Goal: Task Accomplishment & Management: Manage account settings

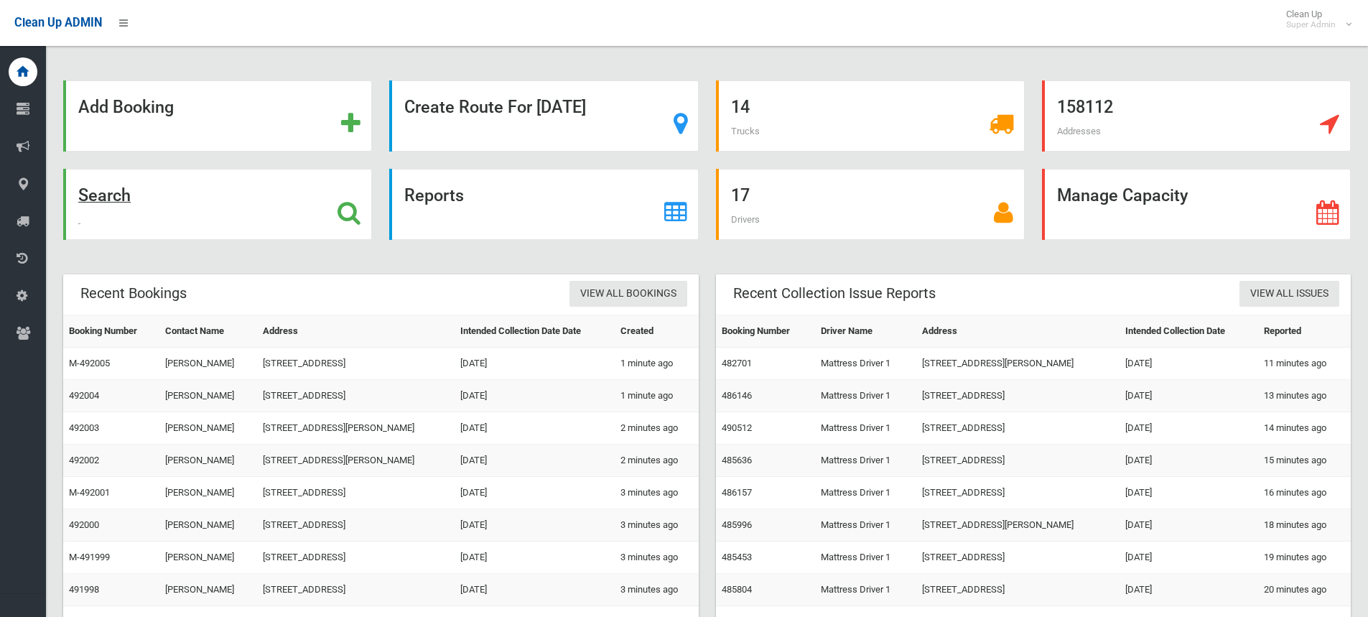
click at [361, 205] on icon at bounding box center [349, 212] width 23 height 24
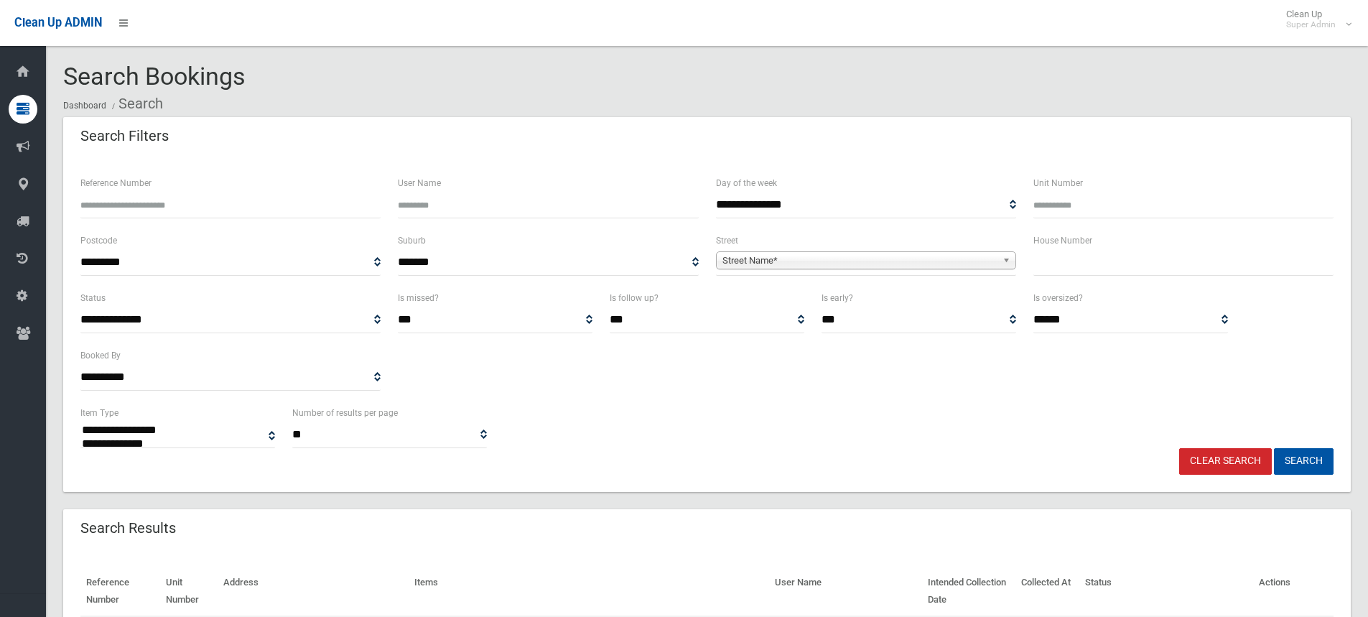
select select
click at [208, 207] on input "Reference Number" at bounding box center [230, 205] width 300 height 27
paste input "******"
type input "******"
click at [1274, 448] on button "Search" at bounding box center [1304, 461] width 60 height 27
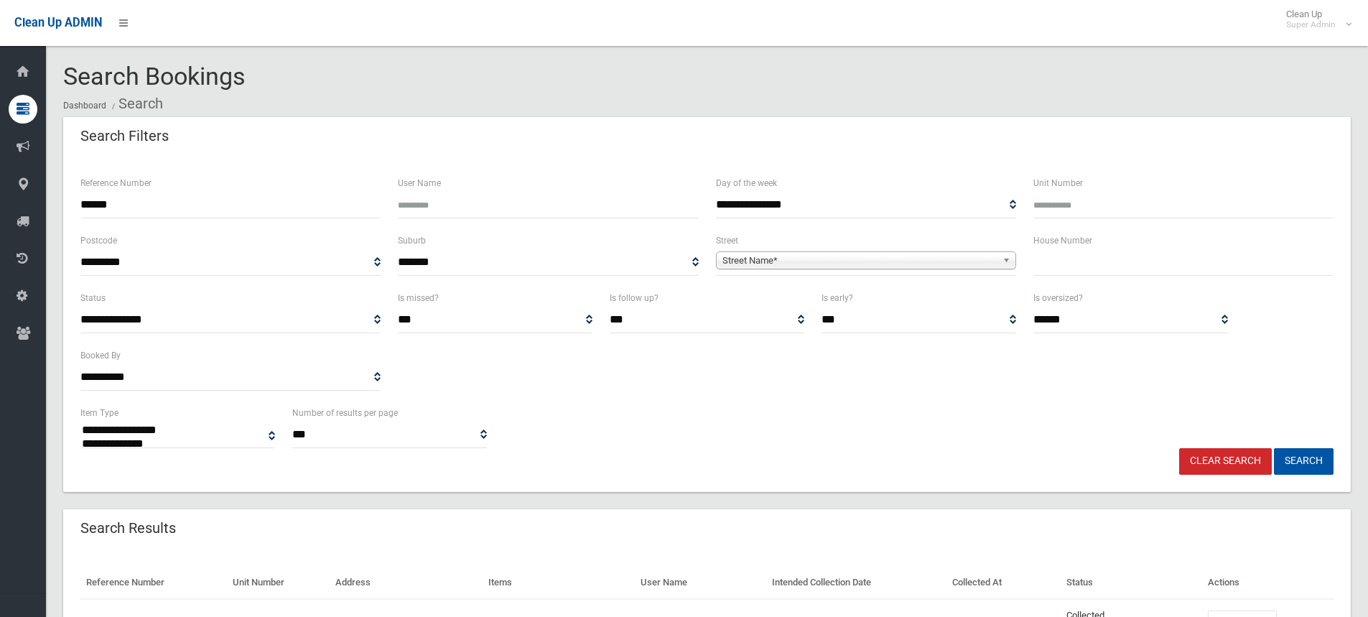
select select
click at [852, 411] on div "**********" at bounding box center [707, 426] width 1270 height 44
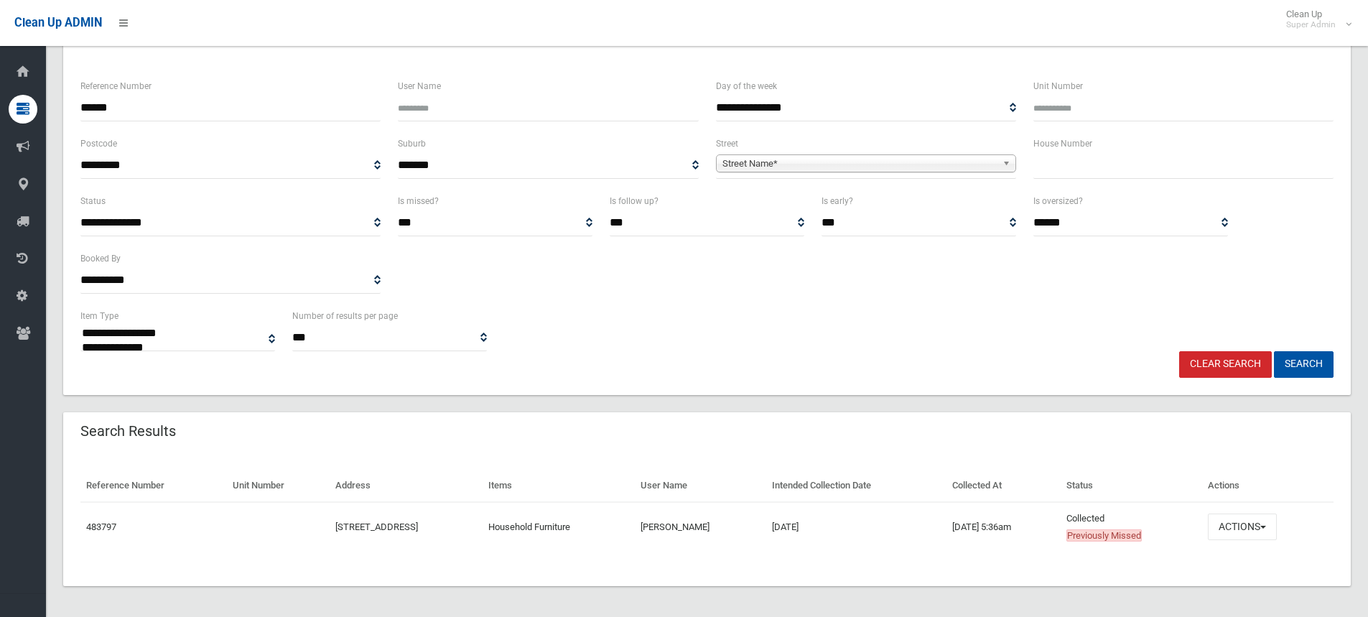
scroll to position [101, 0]
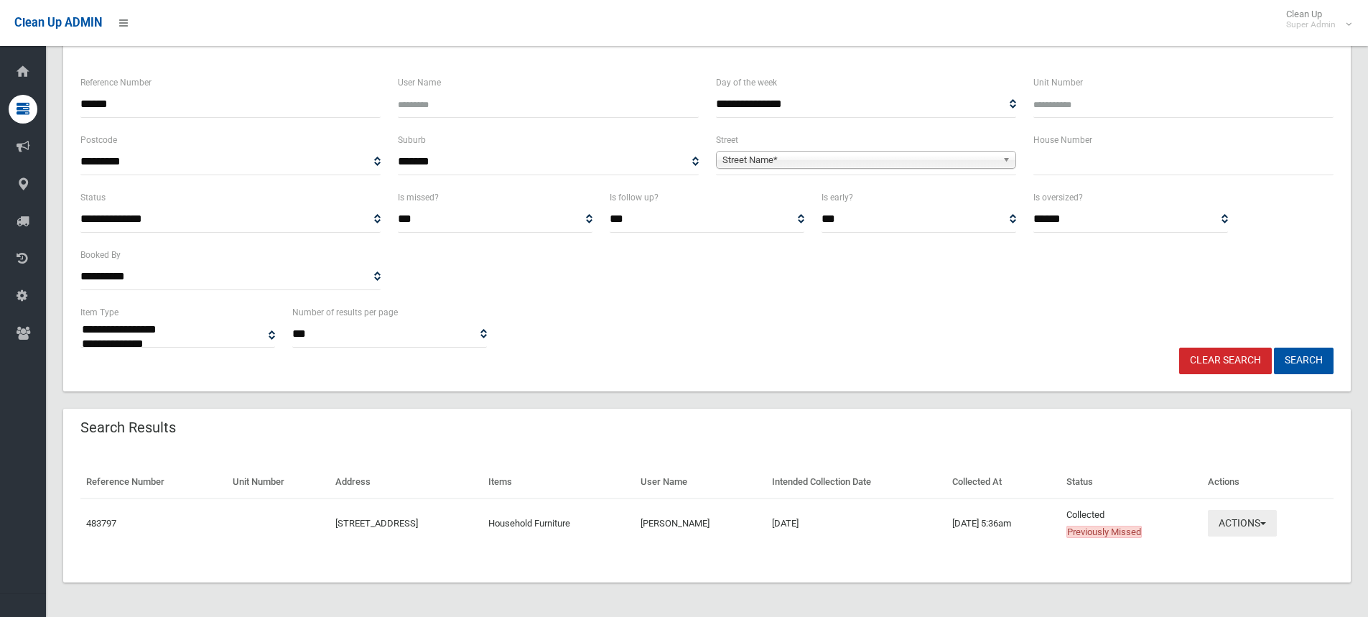
click at [1270, 513] on button "Actions" at bounding box center [1242, 523] width 69 height 27
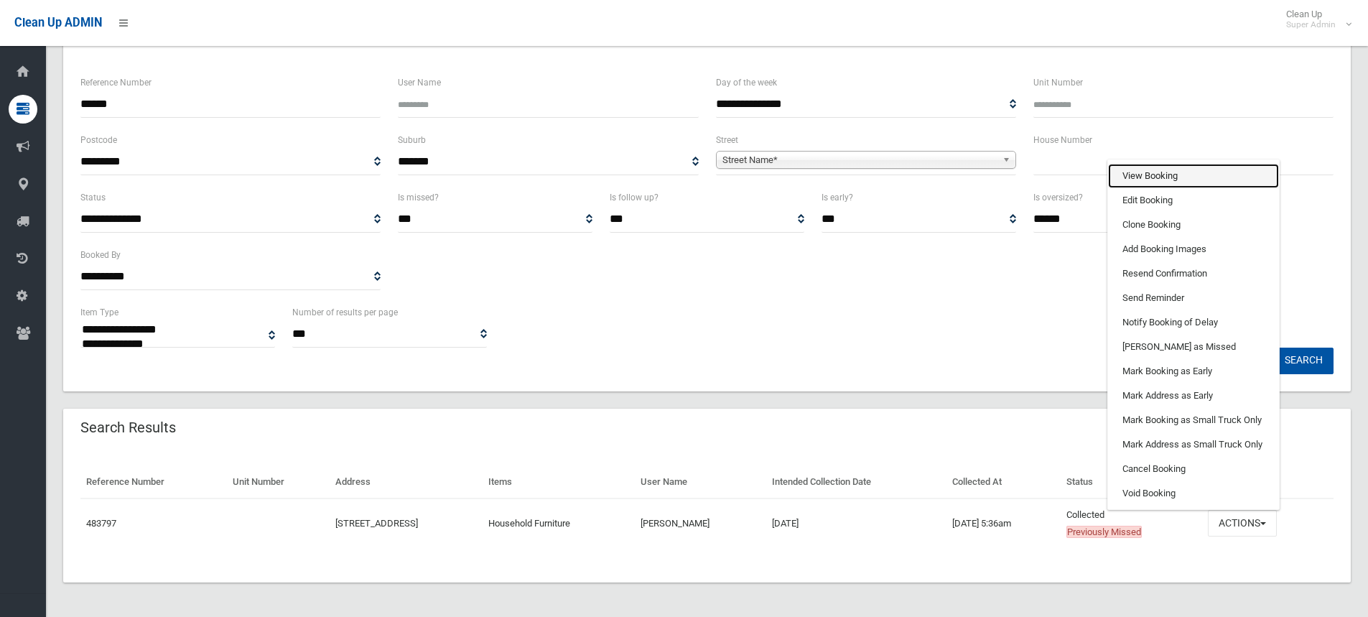
click at [1190, 177] on link "View Booking" at bounding box center [1193, 176] width 171 height 24
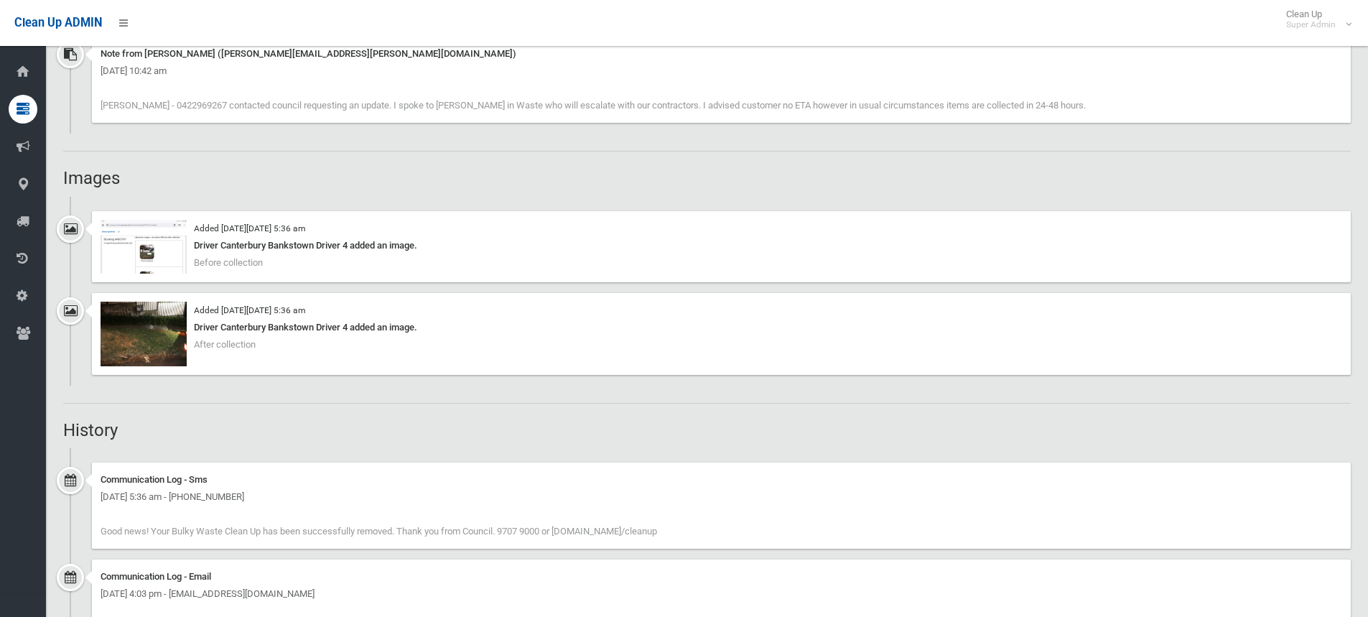
scroll to position [1149, 0]
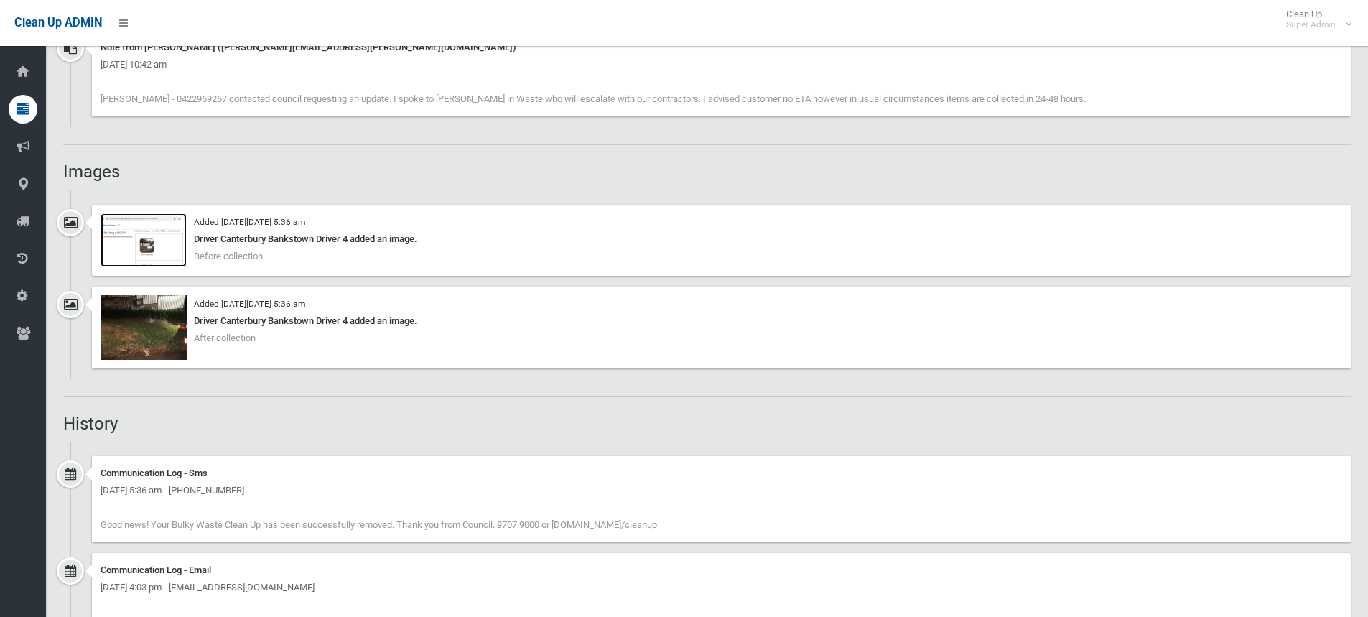
click at [156, 236] on img at bounding box center [144, 240] width 86 height 54
click at [138, 335] on img at bounding box center [144, 327] width 86 height 65
click at [358, 171] on h2 "Images" at bounding box center [707, 171] width 1288 height 19
drag, startPoint x: 63, startPoint y: 169, endPoint x: 119, endPoint y: 172, distance: 56.1
click at [119, 172] on h2 "Images" at bounding box center [707, 171] width 1288 height 19
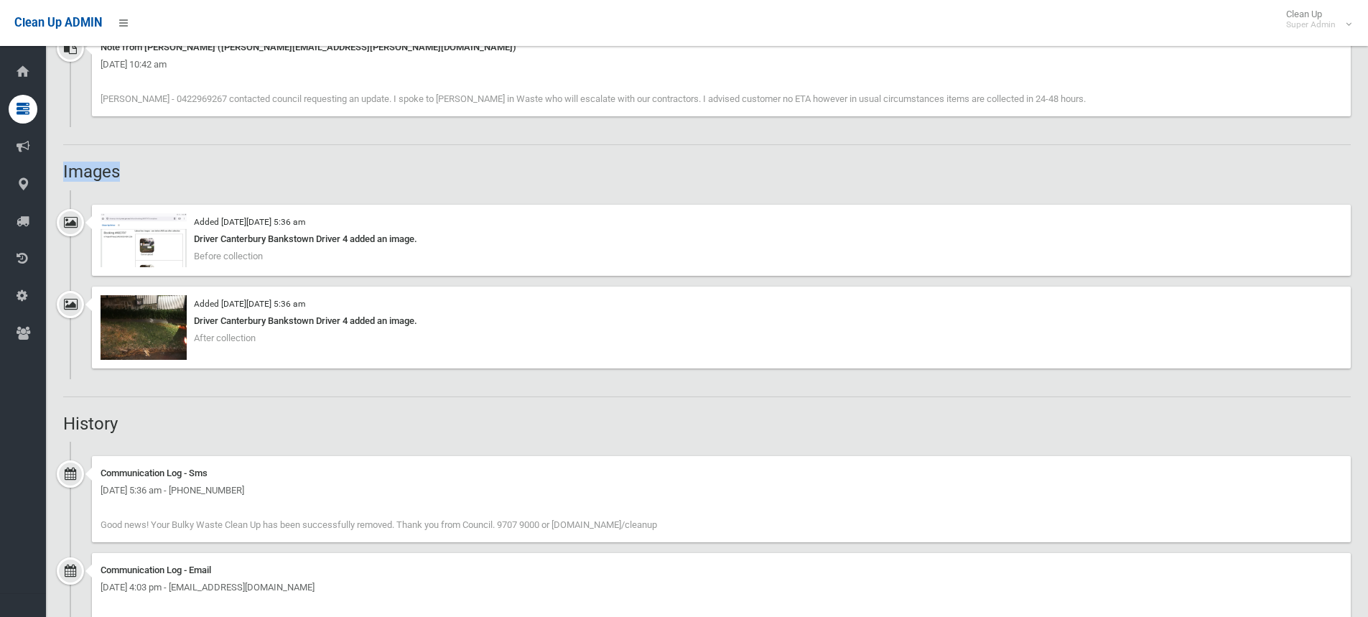
click at [118, 172] on h2 "Images" at bounding box center [707, 171] width 1288 height 19
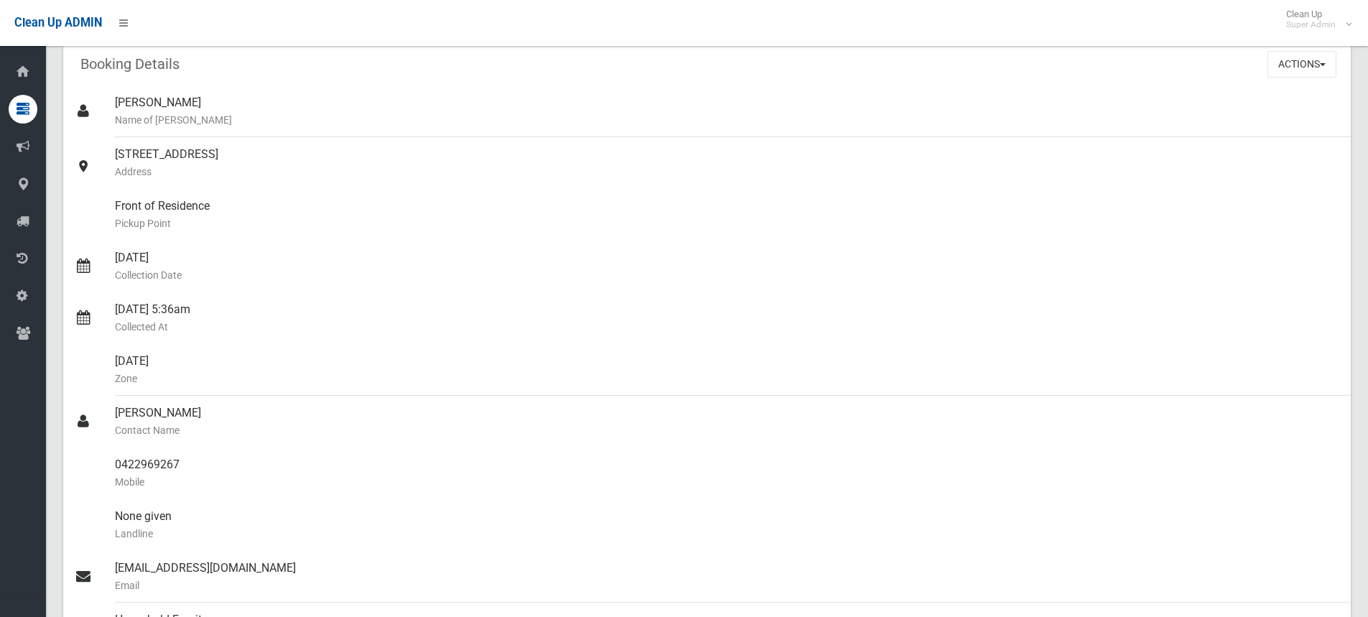
scroll to position [0, 0]
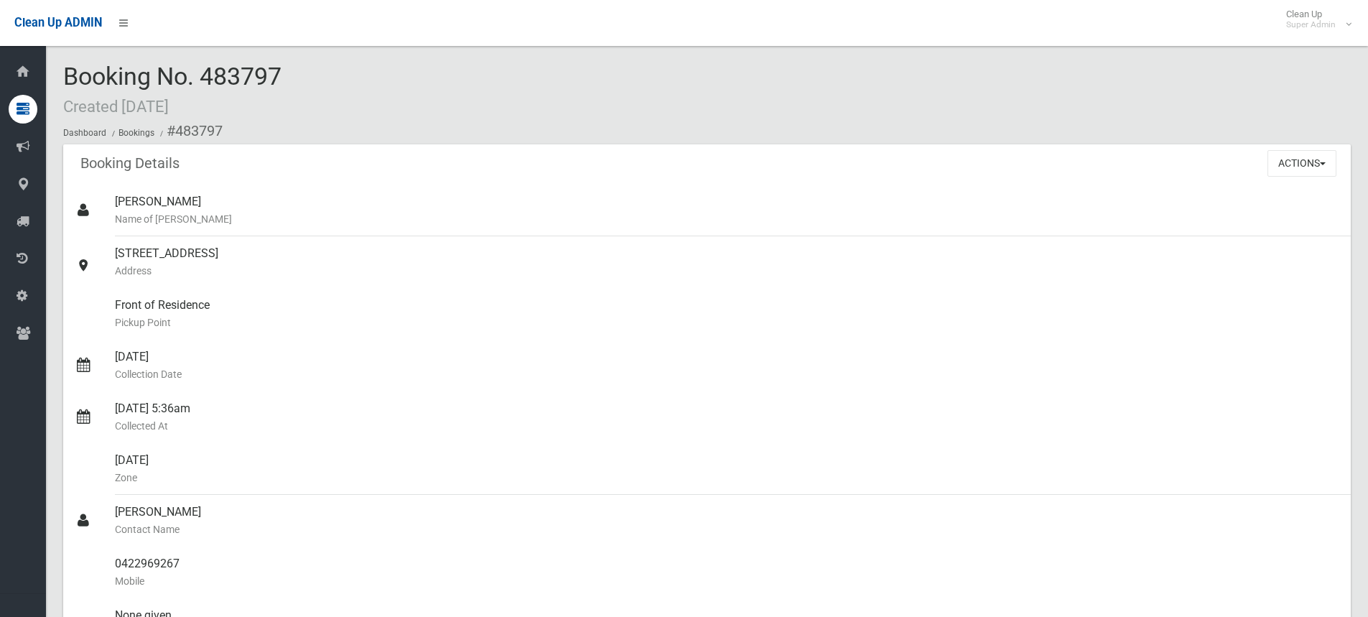
click at [278, 75] on span "Booking No. 483797 Created 07/09/2025" at bounding box center [172, 90] width 218 height 56
drag, startPoint x: 480, startPoint y: 68, endPoint x: 452, endPoint y: 81, distance: 31.2
click at [480, 68] on div "Booking No. 483797 Created 07/09/2025 Dashboard Bookings #483797" at bounding box center [707, 103] width 1288 height 81
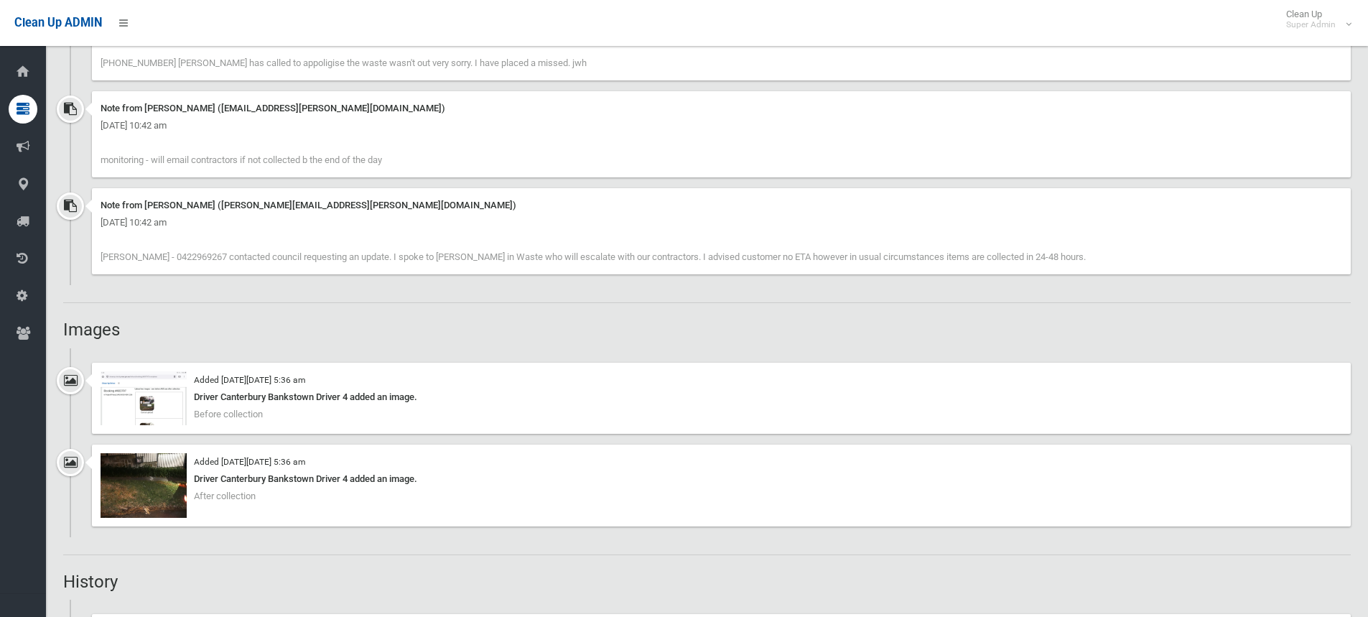
scroll to position [1077, 0]
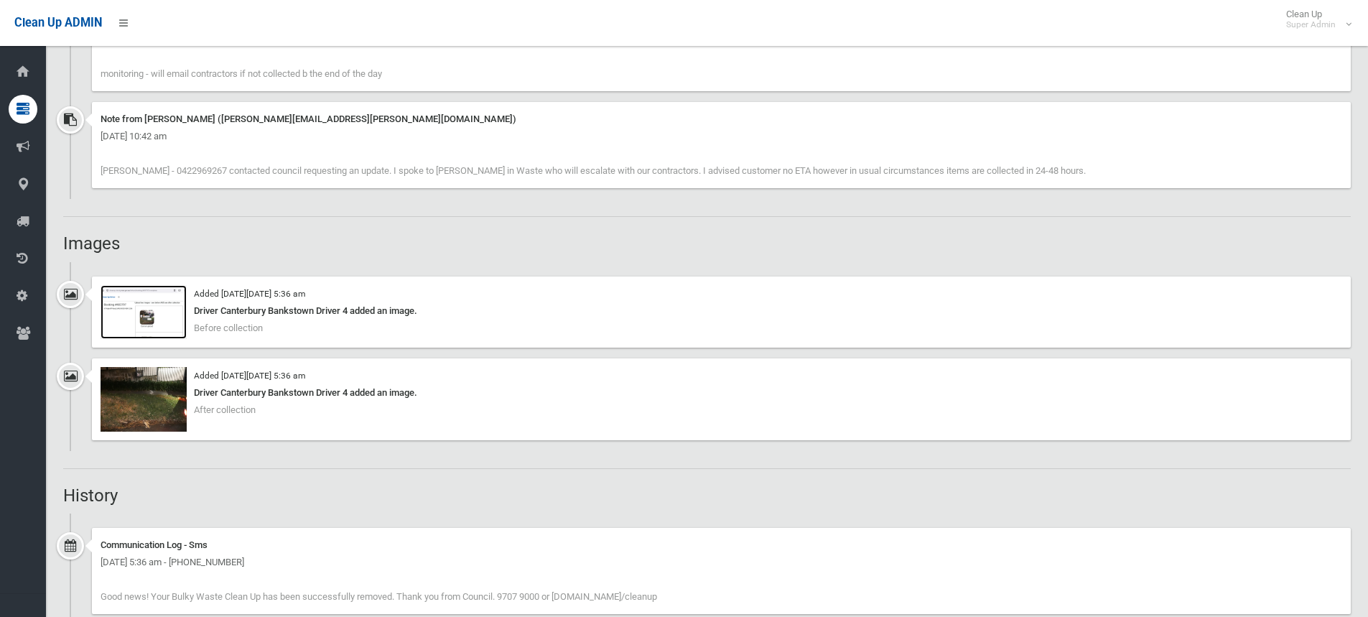
click at [162, 319] on img at bounding box center [144, 312] width 86 height 54
click at [339, 237] on h2 "Images" at bounding box center [707, 243] width 1288 height 19
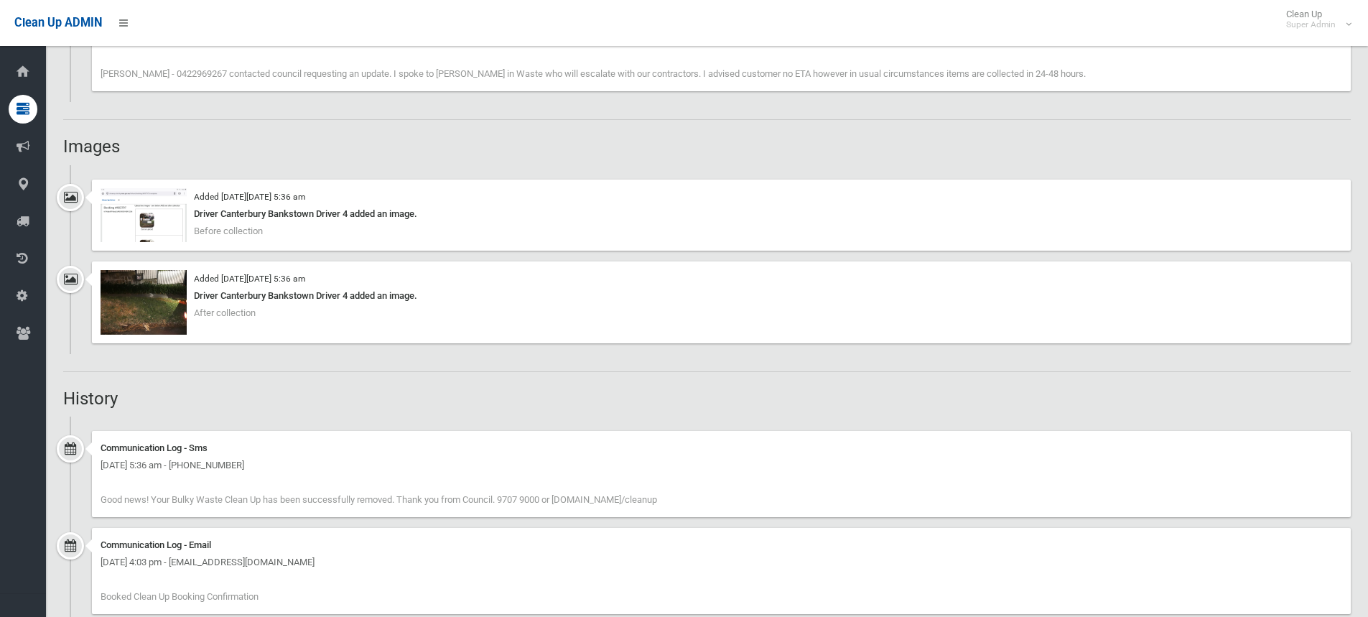
scroll to position [1149, 0]
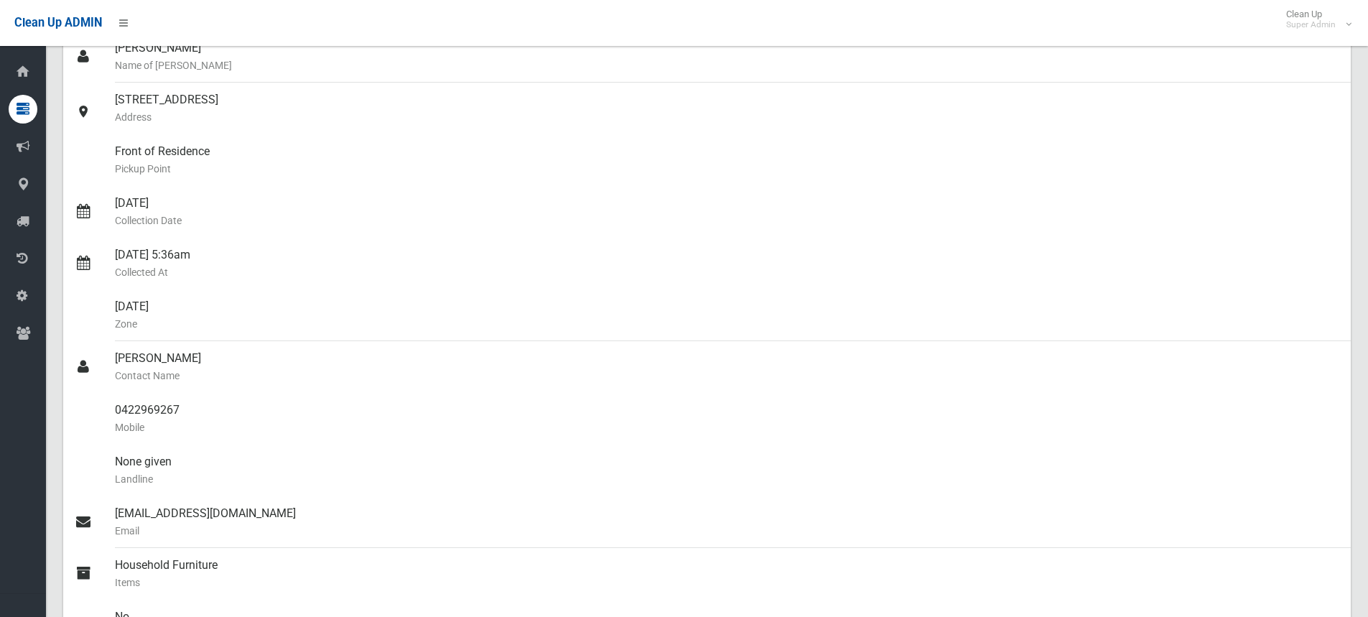
scroll to position [0, 0]
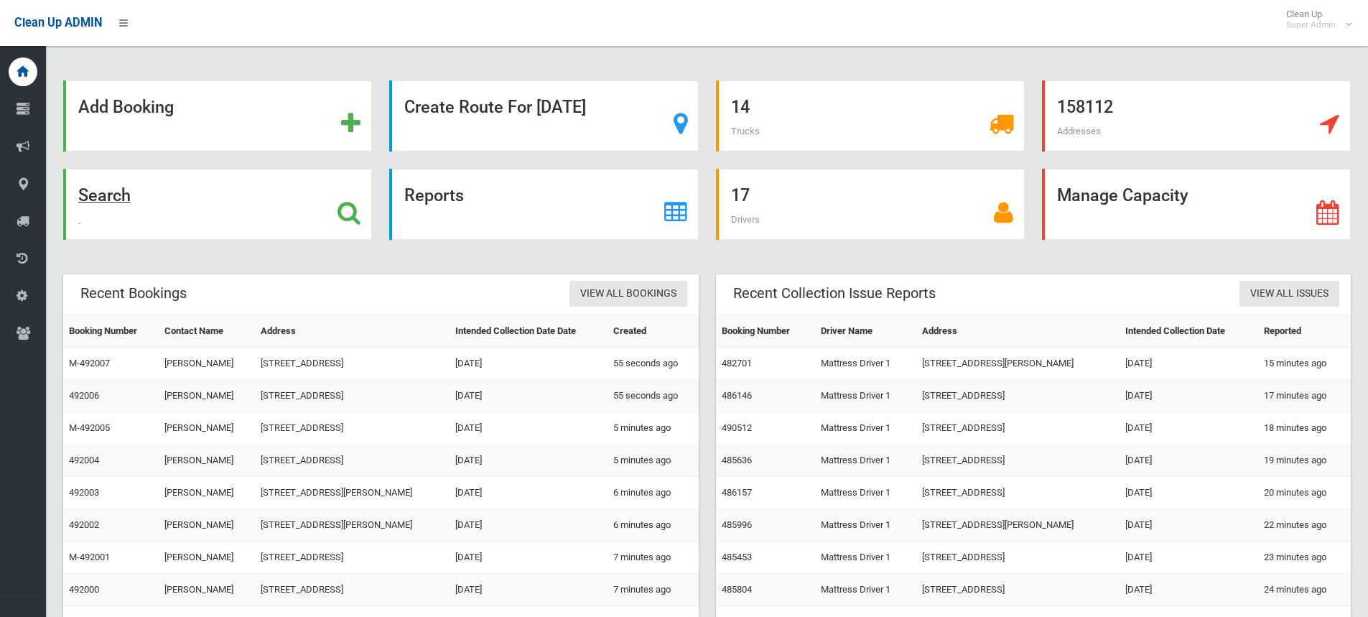
click at [355, 209] on icon at bounding box center [349, 212] width 23 height 24
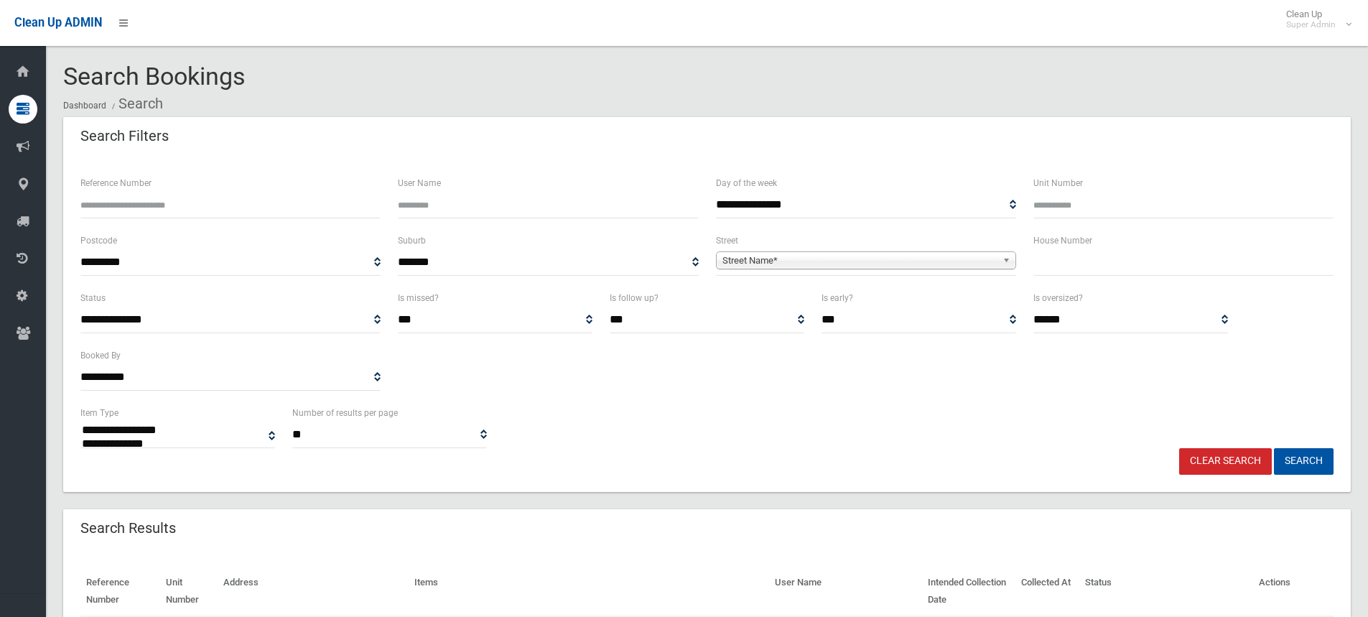
select select
click at [235, 204] on input "Reference Number" at bounding box center [230, 205] width 300 height 27
type input "******"
click at [1274, 448] on button "Search" at bounding box center [1304, 461] width 60 height 27
select select
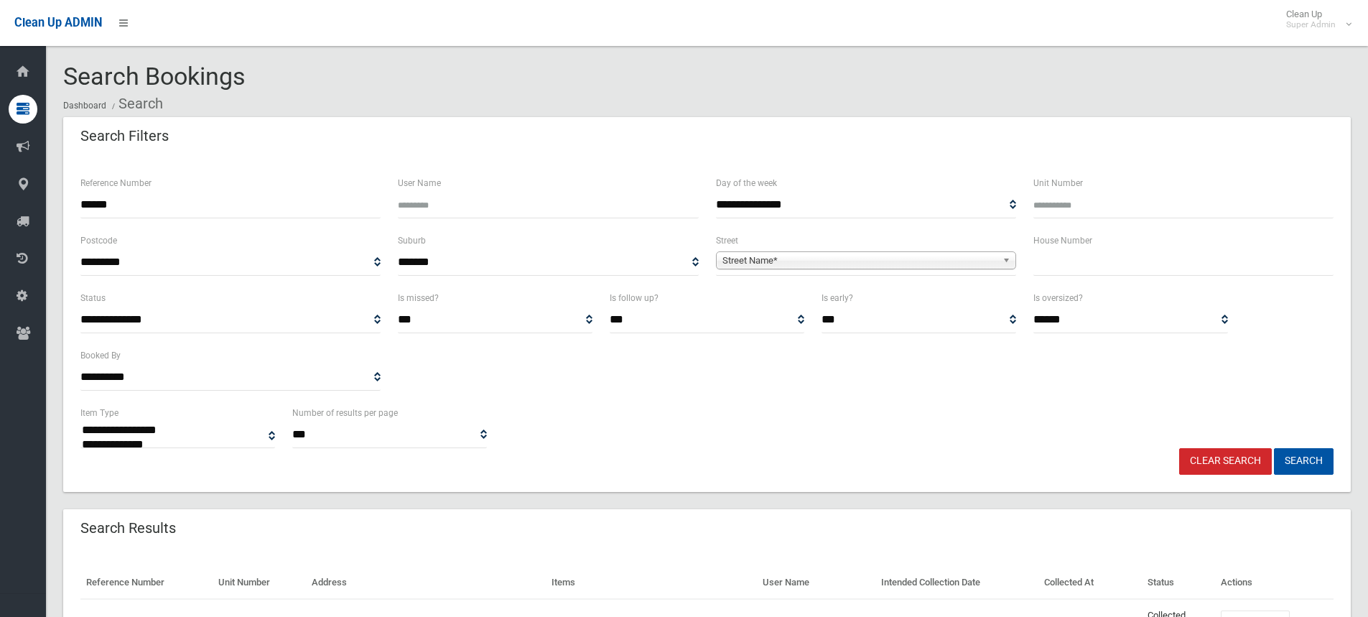
scroll to position [101, 0]
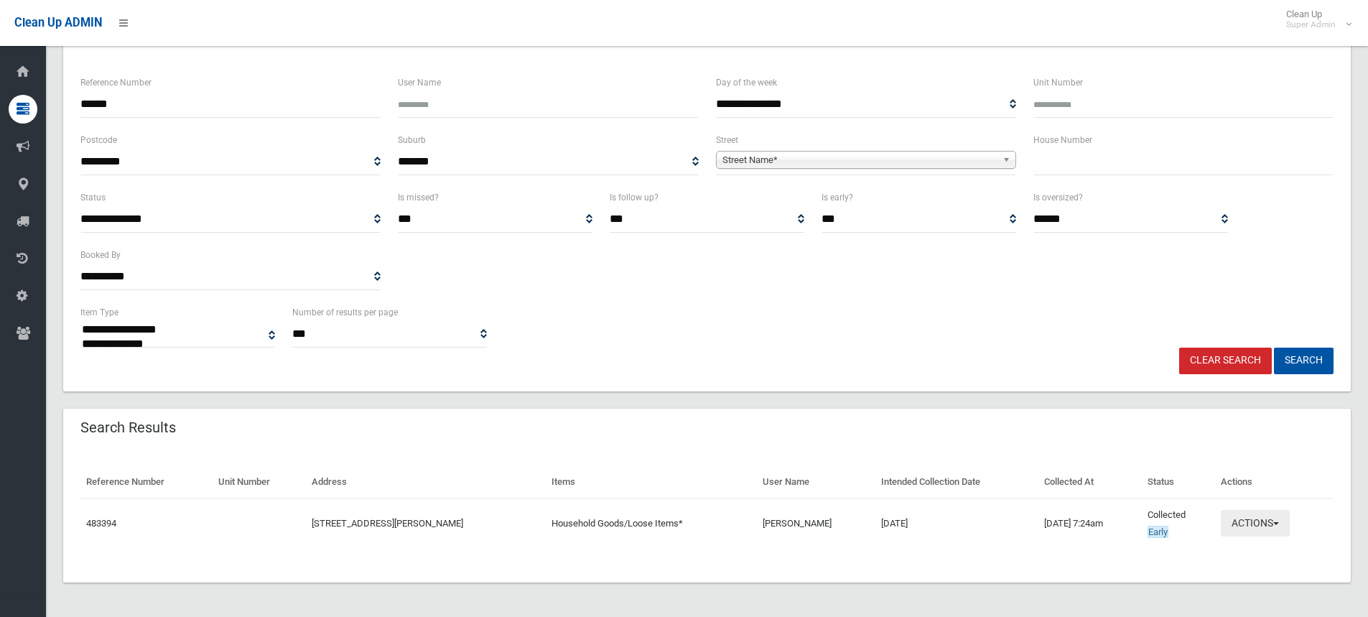
click at [1260, 529] on button "Actions" at bounding box center [1255, 523] width 69 height 27
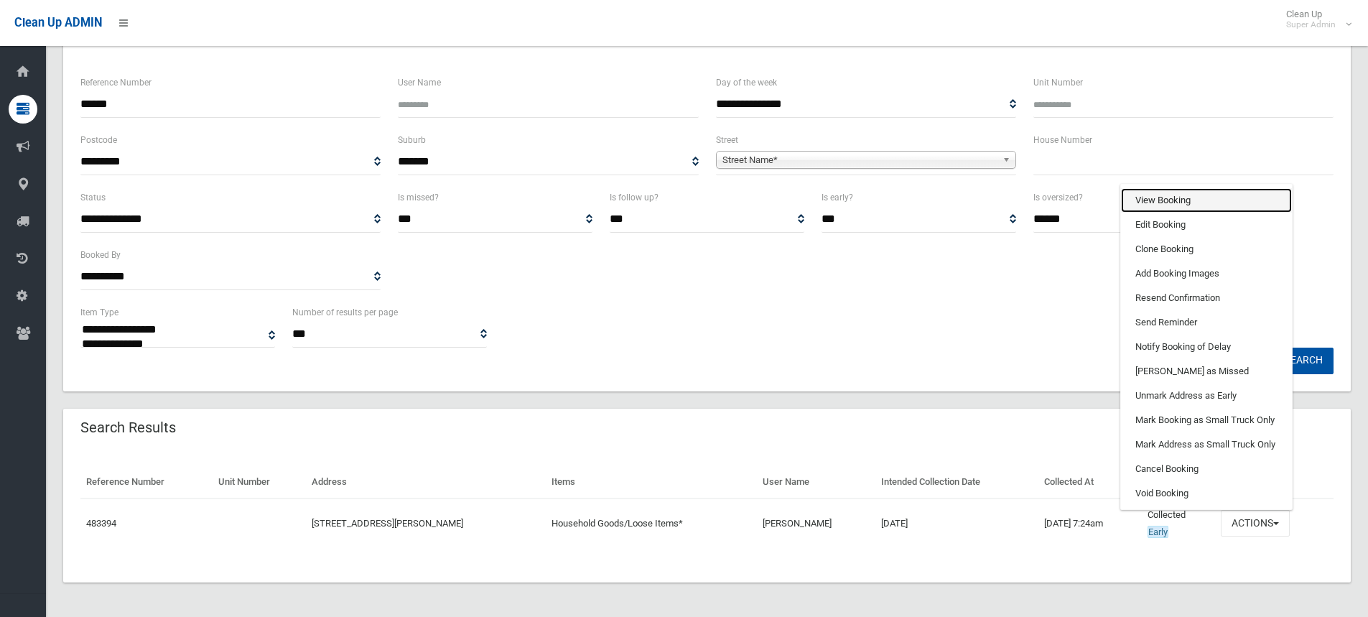
click at [1171, 209] on link "View Booking" at bounding box center [1206, 200] width 171 height 24
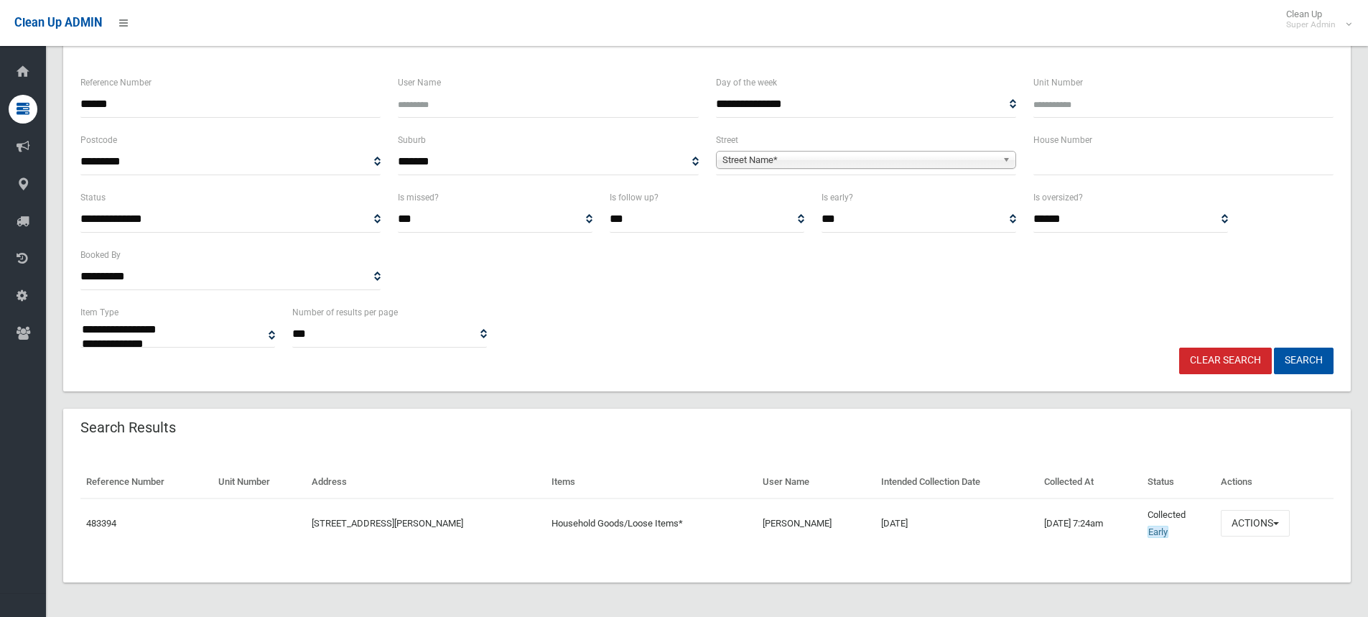
click at [1242, 359] on link "Clear Search" at bounding box center [1225, 361] width 93 height 27
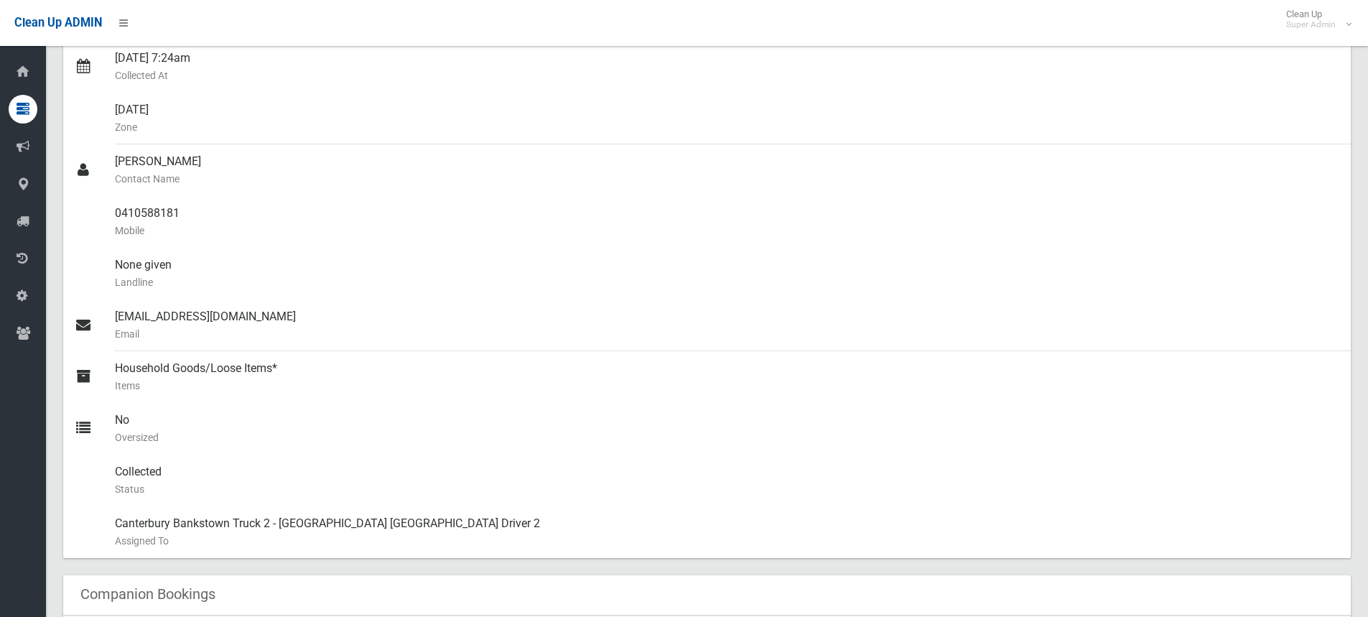
scroll to position [11, 0]
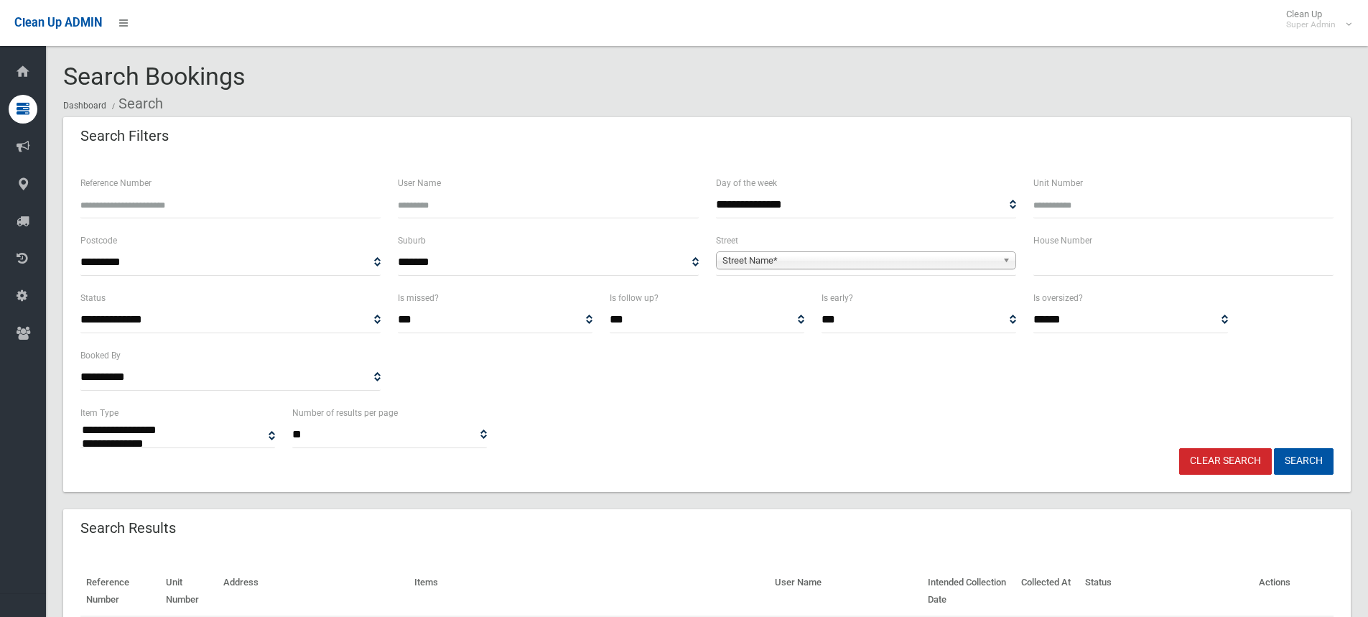
select select
type input "***"
click at [823, 258] on span "Street Name*" at bounding box center [859, 260] width 274 height 17
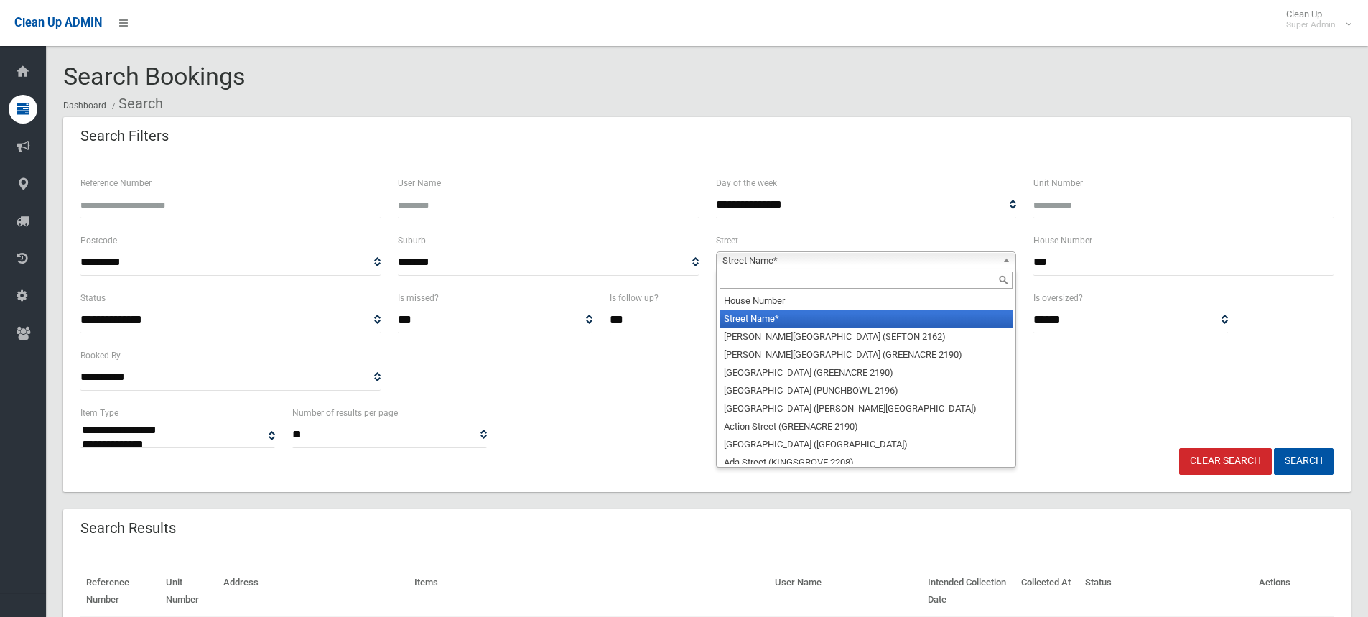
click at [779, 276] on input "text" at bounding box center [866, 279] width 293 height 17
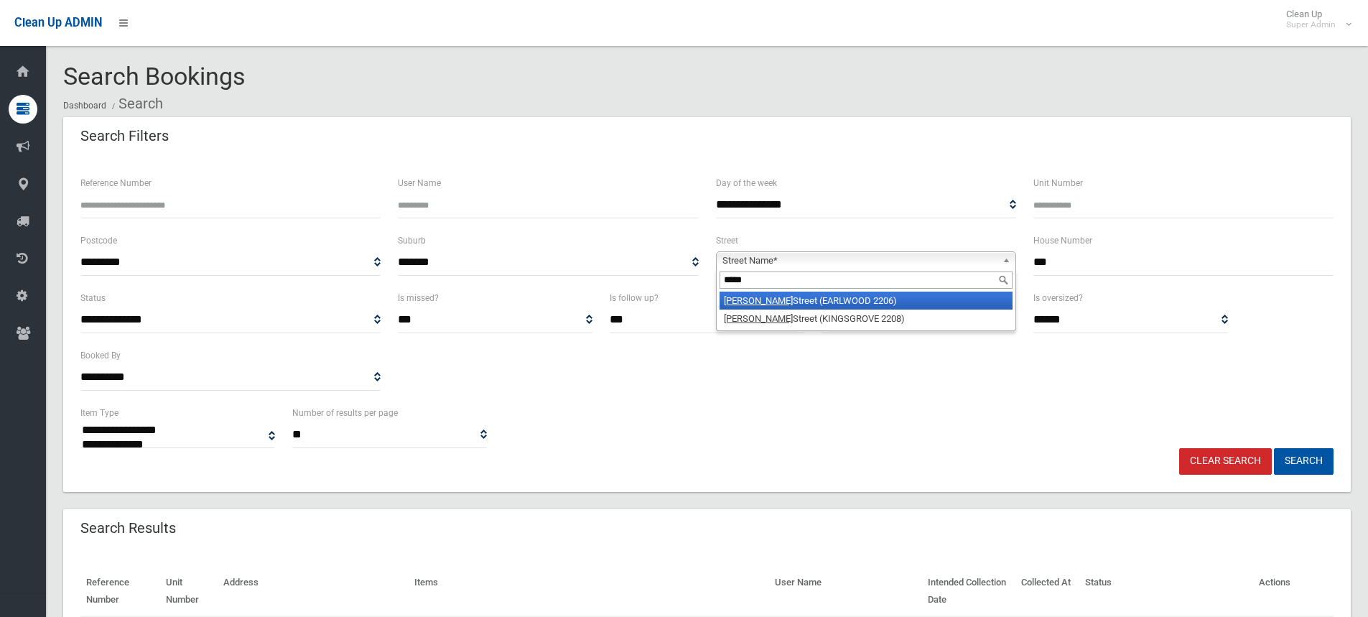
type input "*****"
click at [801, 302] on li "[PERSON_NAME] Street (EARLWOOD 2206)" at bounding box center [866, 301] width 293 height 18
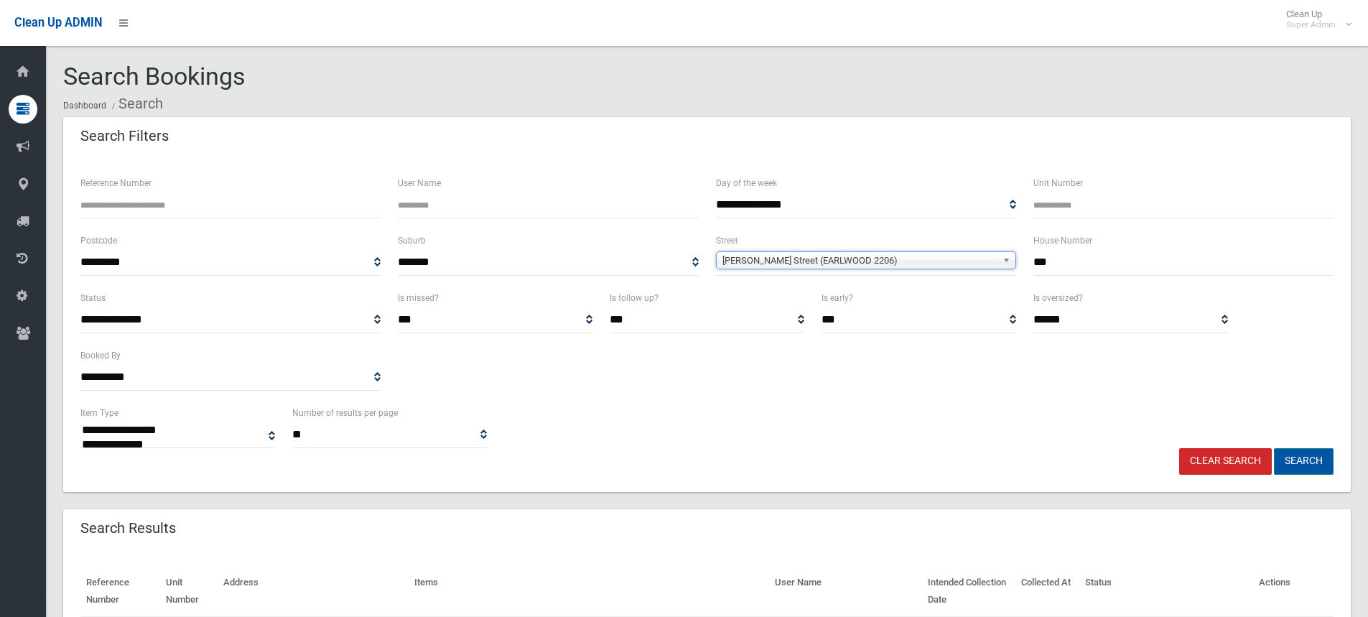
click at [1311, 463] on button "Search" at bounding box center [1304, 461] width 60 height 27
select select
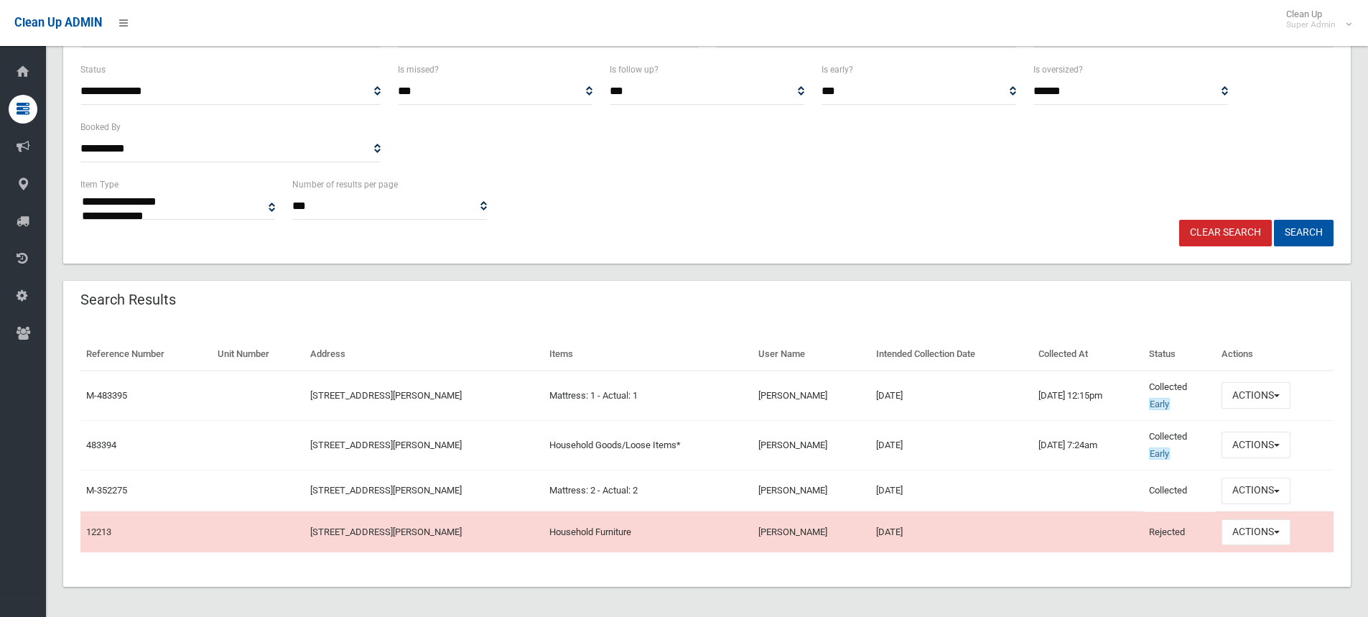
scroll to position [233, 0]
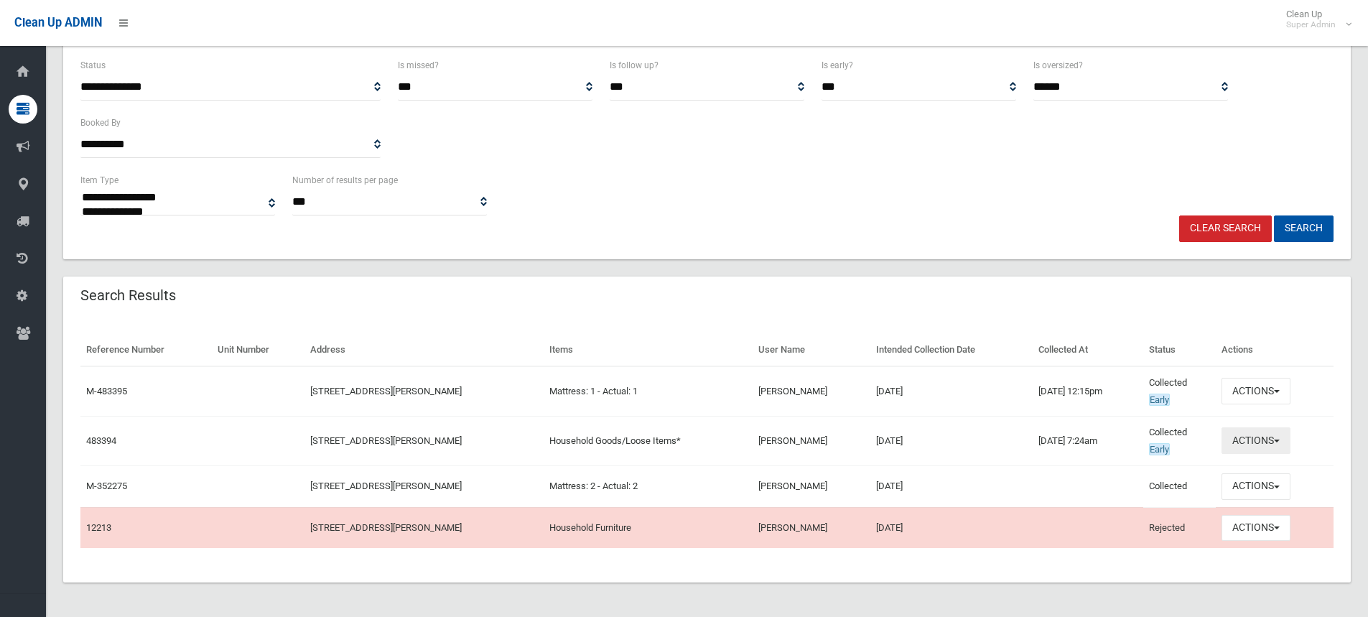
click at [1254, 439] on button "Actions" at bounding box center [1256, 440] width 69 height 27
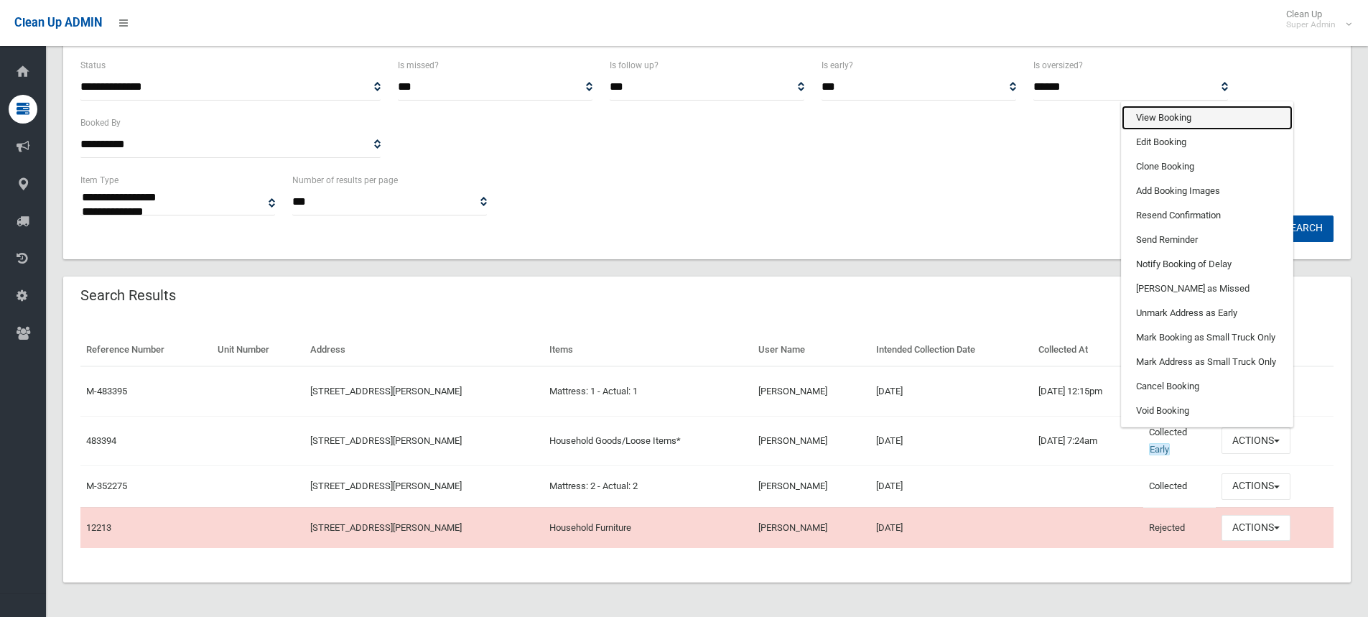
click at [1194, 117] on link "View Booking" at bounding box center [1207, 118] width 171 height 24
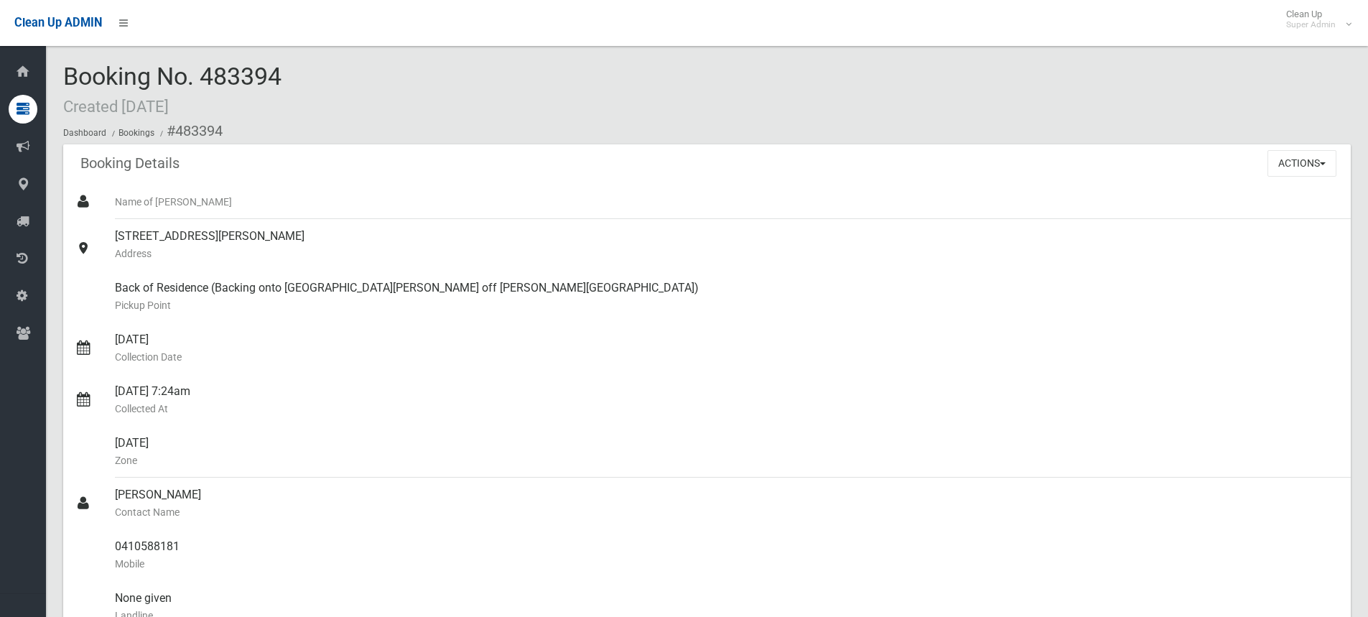
click at [440, 89] on div "Booking No. 483394 Created [DATE] Dashboard Bookings #483394" at bounding box center [707, 103] width 1288 height 81
click at [375, 91] on div "Booking No. 483394 Created 04/09/2025 Dashboard Bookings #483394" at bounding box center [707, 103] width 1288 height 81
click at [1304, 162] on button "Actions" at bounding box center [1302, 163] width 69 height 27
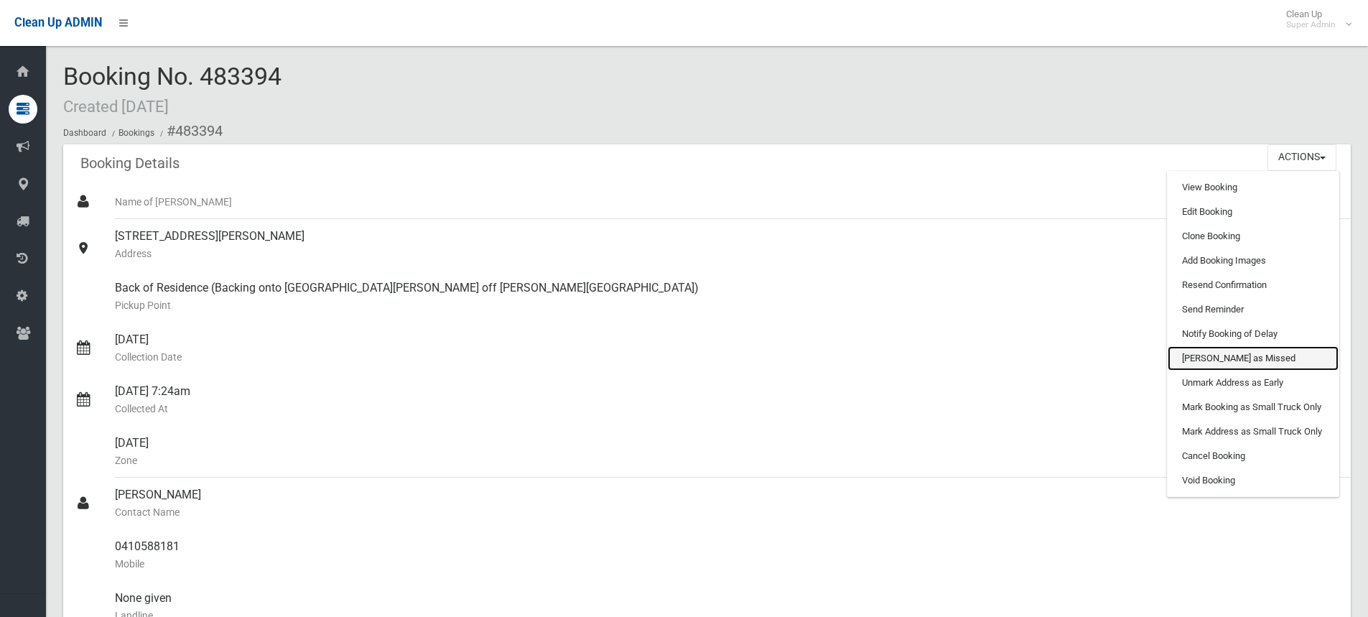
drag, startPoint x: 1228, startPoint y: 359, endPoint x: 741, endPoint y: 10, distance: 599.1
click at [1228, 359] on link "[PERSON_NAME] as Missed" at bounding box center [1253, 358] width 171 height 24
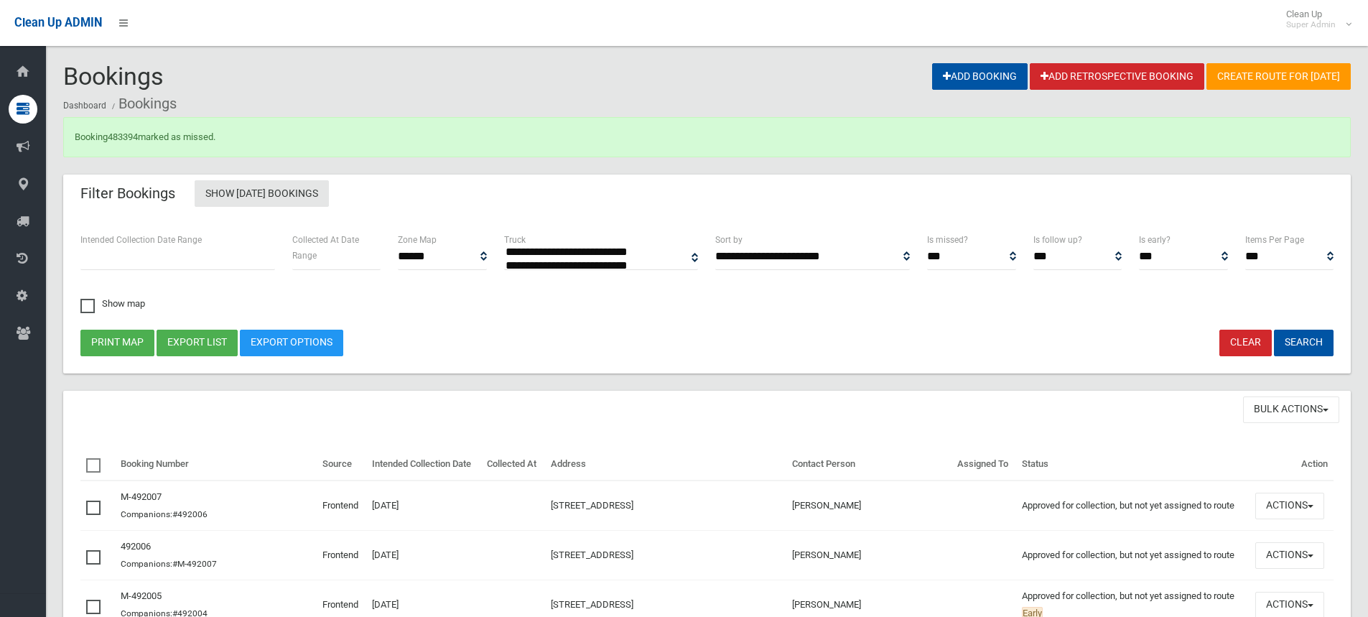
select select
click at [116, 136] on link "483394" at bounding box center [123, 136] width 30 height 11
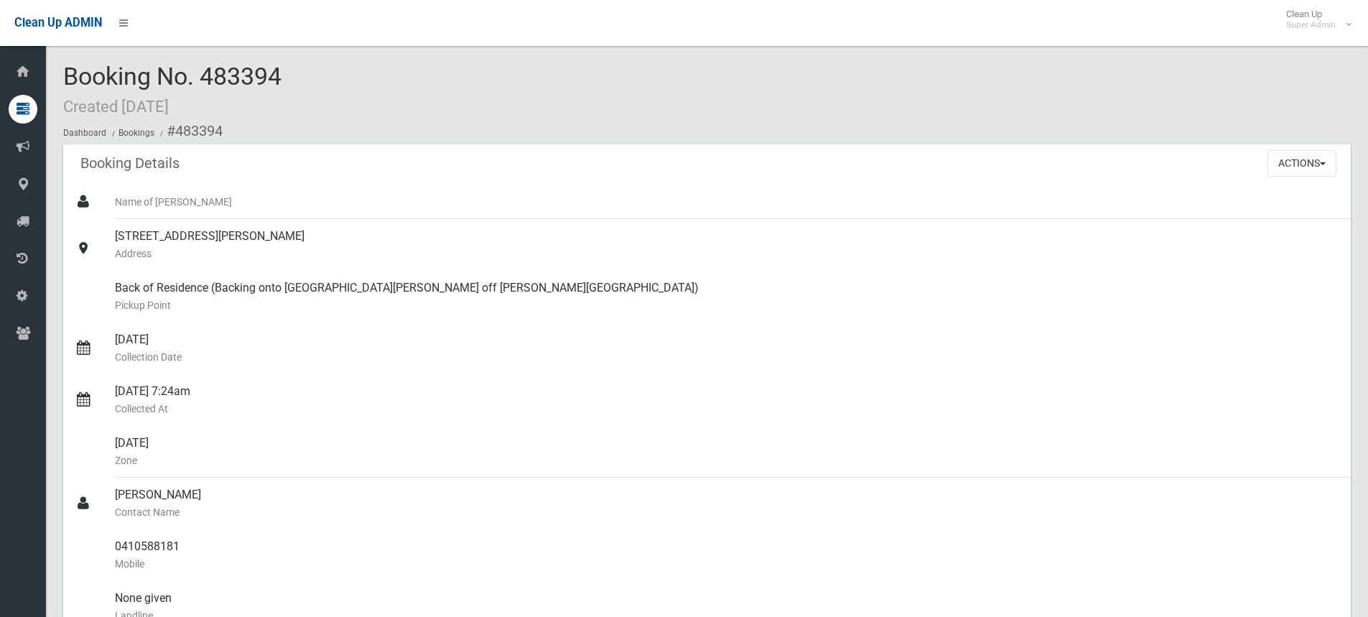
click at [363, 73] on div "Booking No. 483394 Created 04/09/2025 Dashboard Bookings #483394" at bounding box center [707, 103] width 1288 height 81
drag, startPoint x: 117, startPoint y: 233, endPoint x: 269, endPoint y: 234, distance: 151.5
click at [269, 234] on div "468 Homer Street, EARLWOOD NSW 2206 Address" at bounding box center [727, 245] width 1224 height 52
copy div "468 Homer Street, EARLWOOD"
drag, startPoint x: 236, startPoint y: 74, endPoint x: 277, endPoint y: 76, distance: 41.7
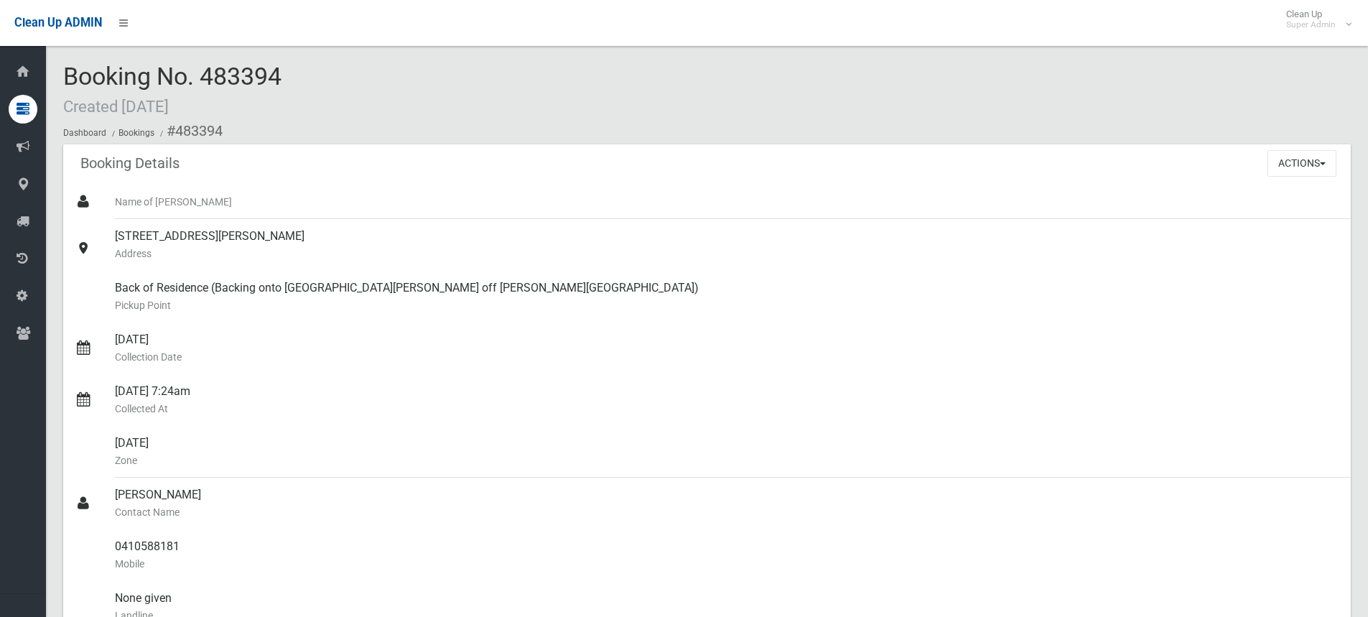
click at [236, 74] on span "Booking No. 483394 Created 04/09/2025" at bounding box center [172, 90] width 218 height 56
drag, startPoint x: 293, startPoint y: 76, endPoint x: 70, endPoint y: 71, distance: 223.4
copy span "Booking No. 483394"
click at [348, 75] on div "Booking No. 483394 Created 04/09/2025 Dashboard Bookings #483394" at bounding box center [707, 103] width 1288 height 81
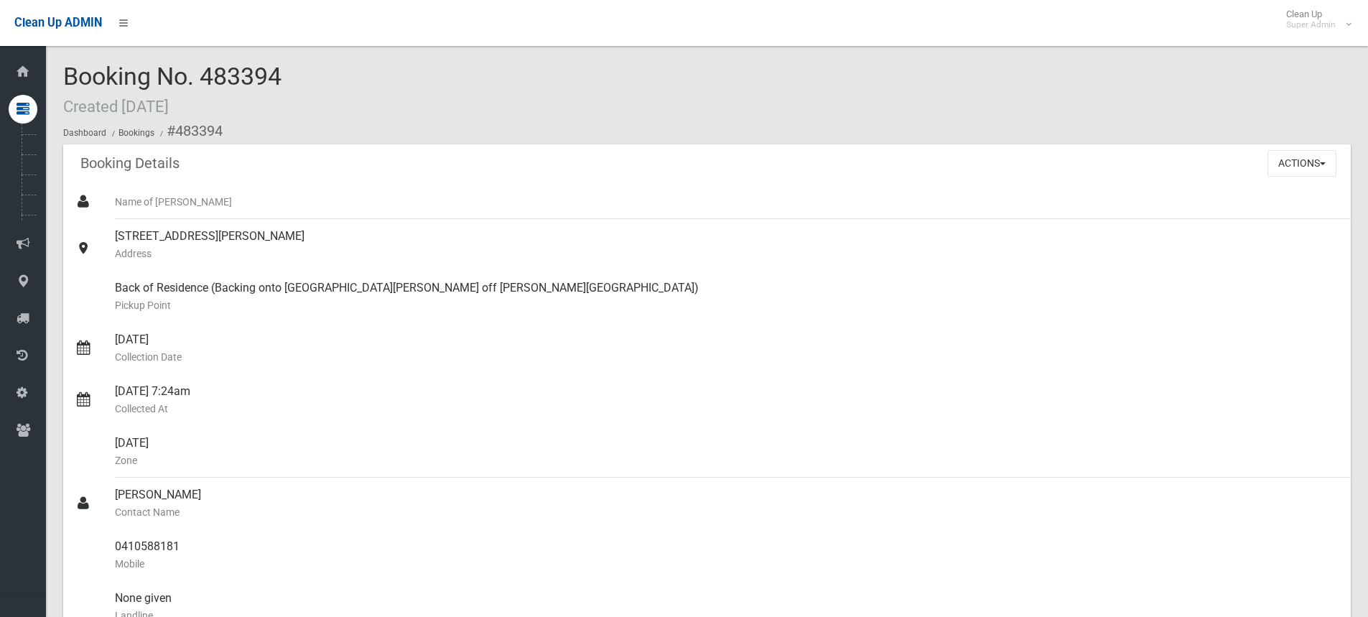
click at [482, 70] on div "Booking No. 483394 Created 04/09/2025 Dashboard Bookings #483394" at bounding box center [707, 103] width 1288 height 81
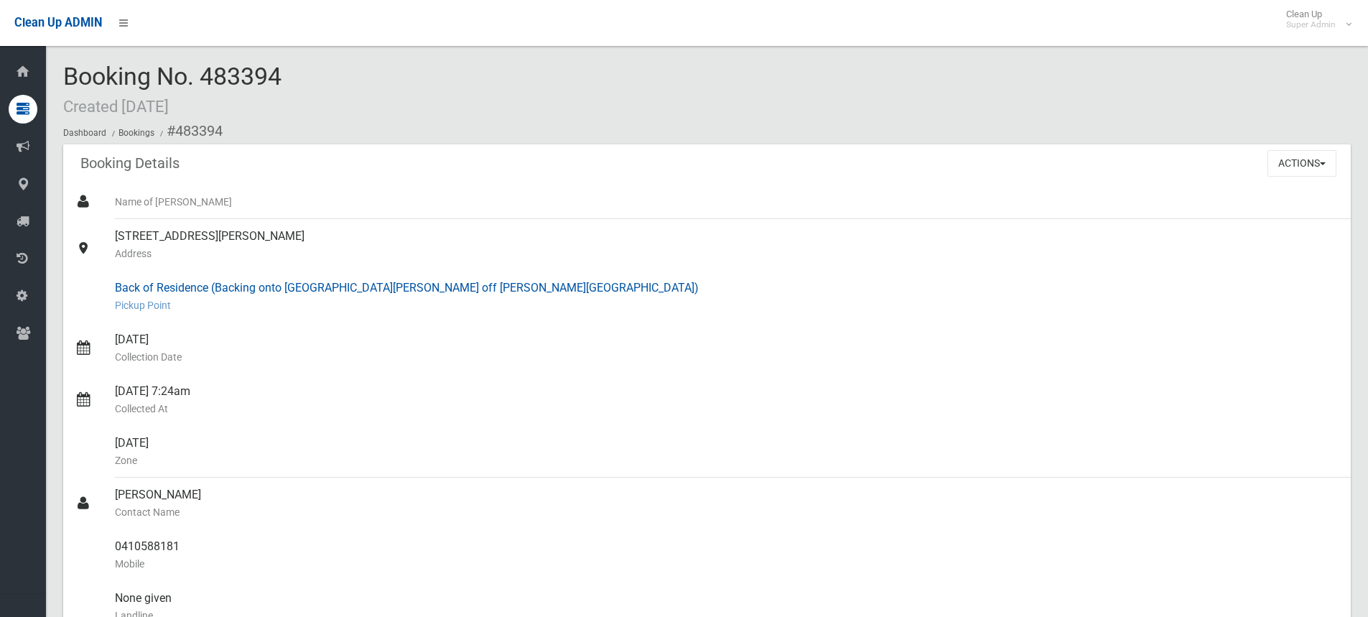
drag, startPoint x: 567, startPoint y: 287, endPoint x: 116, endPoint y: 284, distance: 451.0
click at [116, 284] on div "Back of Residence (Backing onto 15 Singleton St Earlwood off Morgan Street Earl…" at bounding box center [727, 297] width 1224 height 52
copy div "Back of Residence (Backing onto 15 Singleton St Earlwood off Morgan Street Earl…"
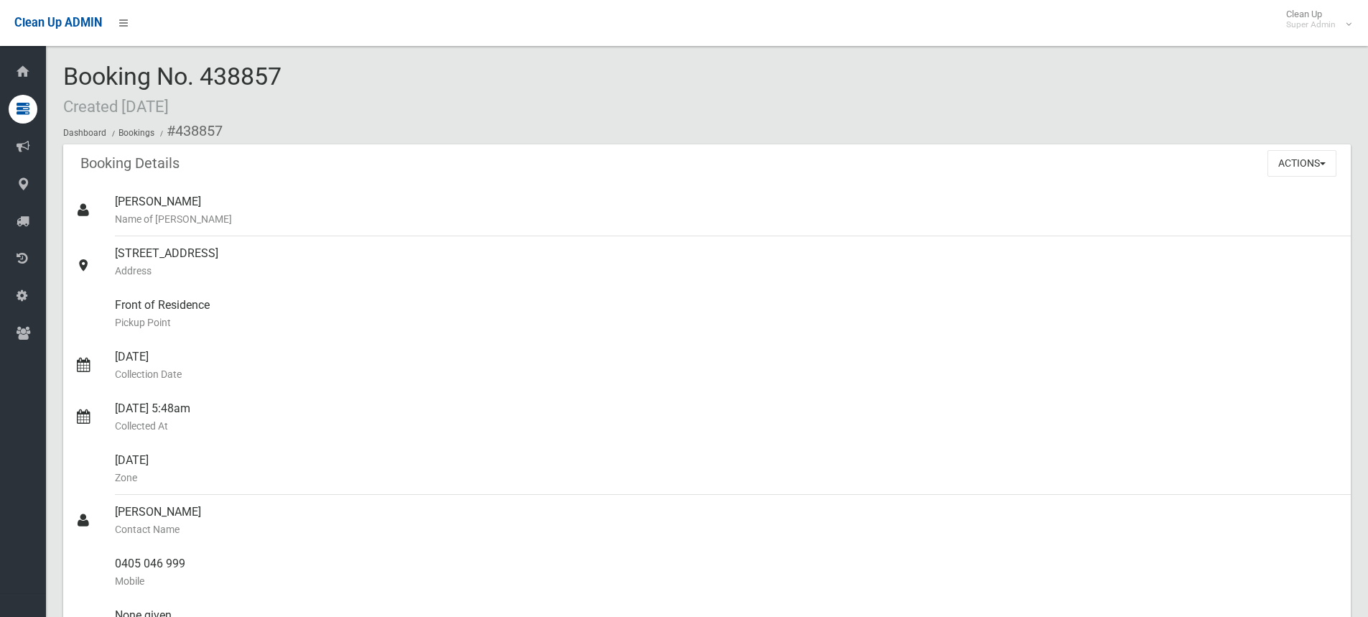
click at [468, 103] on div "Booking No. 438857 Created [DATE] Dashboard Bookings #438857" at bounding box center [707, 103] width 1288 height 81
click at [626, 81] on div "Booking No. 438857 Created [DATE] Dashboard Bookings #438857" at bounding box center [707, 103] width 1288 height 81
click at [751, 108] on div "Booking No. 438857 Created [DATE] Dashboard Bookings #438857" at bounding box center [707, 103] width 1288 height 81
drag, startPoint x: 838, startPoint y: 254, endPoint x: 526, endPoint y: 562, distance: 438.2
